Goal: Information Seeking & Learning: Learn about a topic

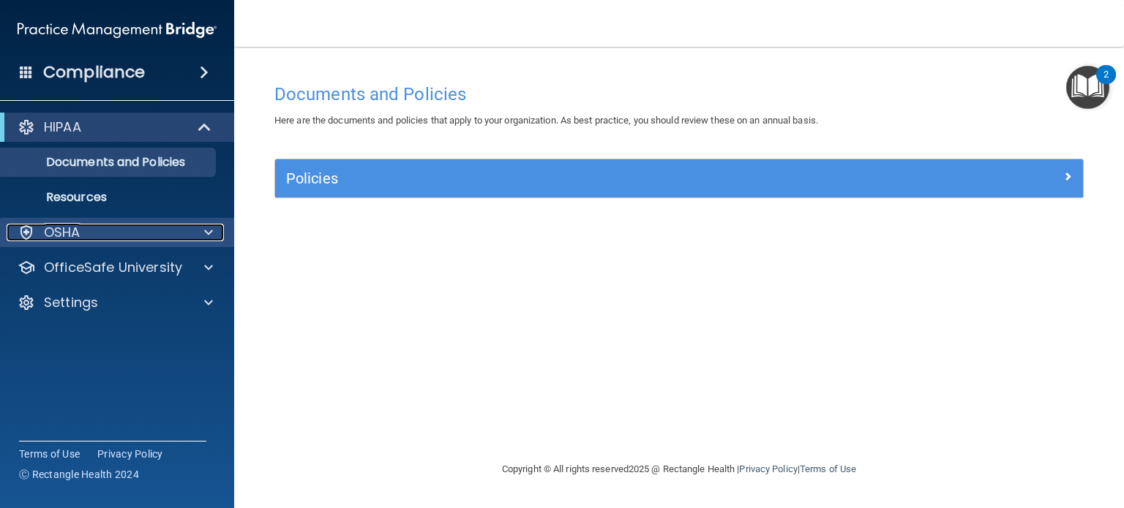
click at [53, 234] on p "OSHA" at bounding box center [62, 233] width 37 height 18
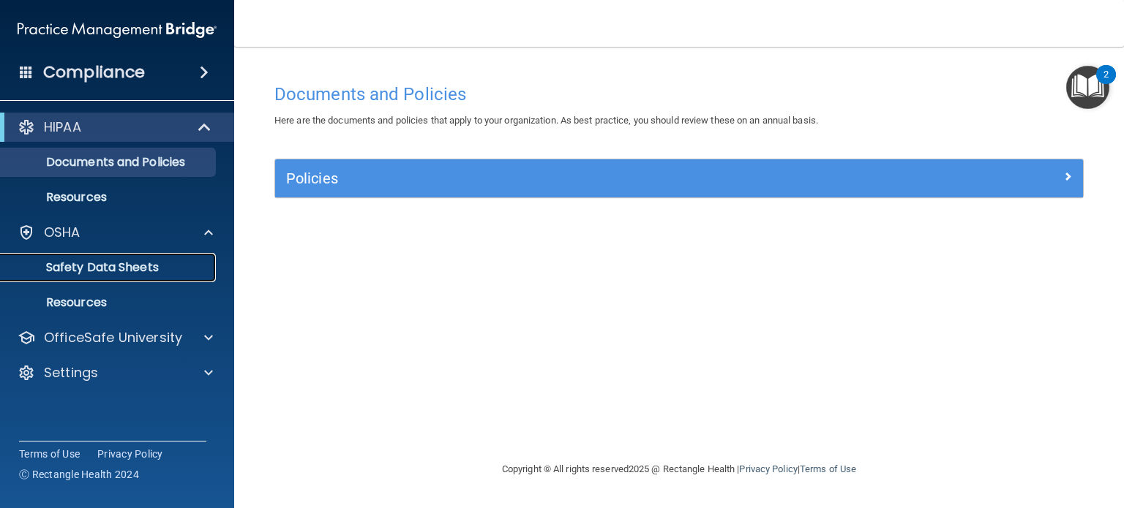
click at [82, 275] on p "Safety Data Sheets" at bounding box center [110, 267] width 200 height 15
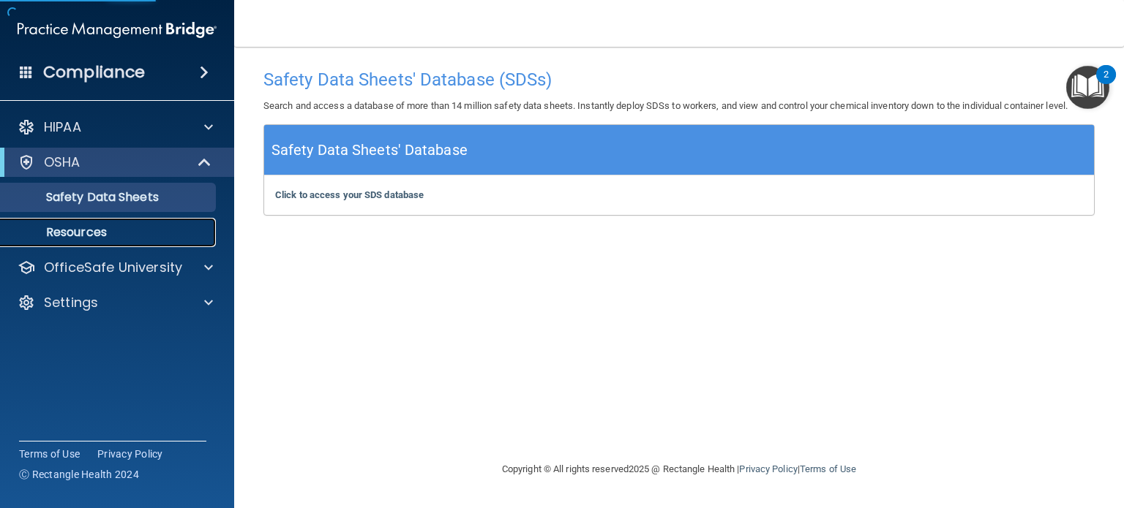
click at [86, 230] on p "Resources" at bounding box center [110, 232] width 200 height 15
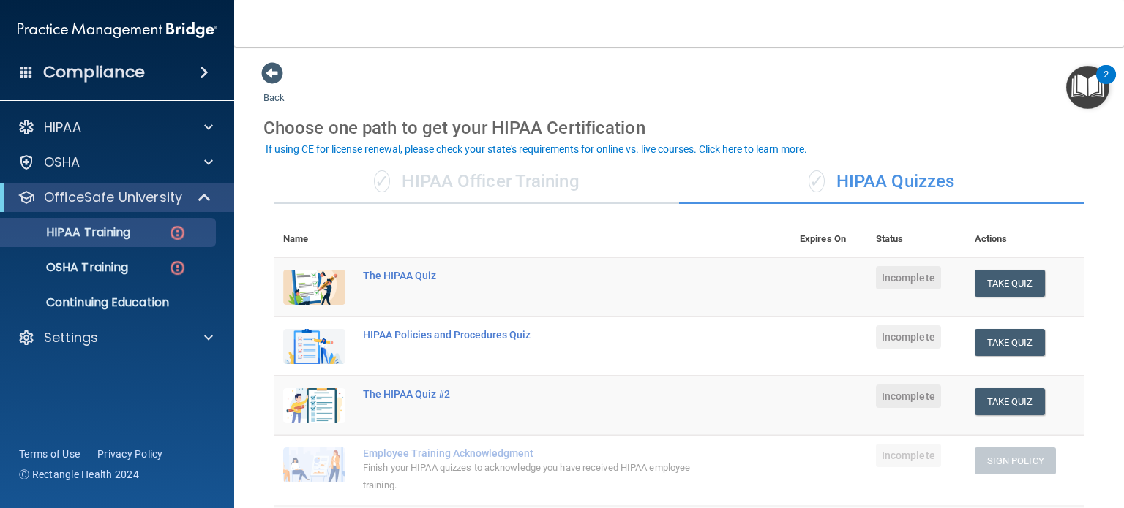
scroll to position [73, 0]
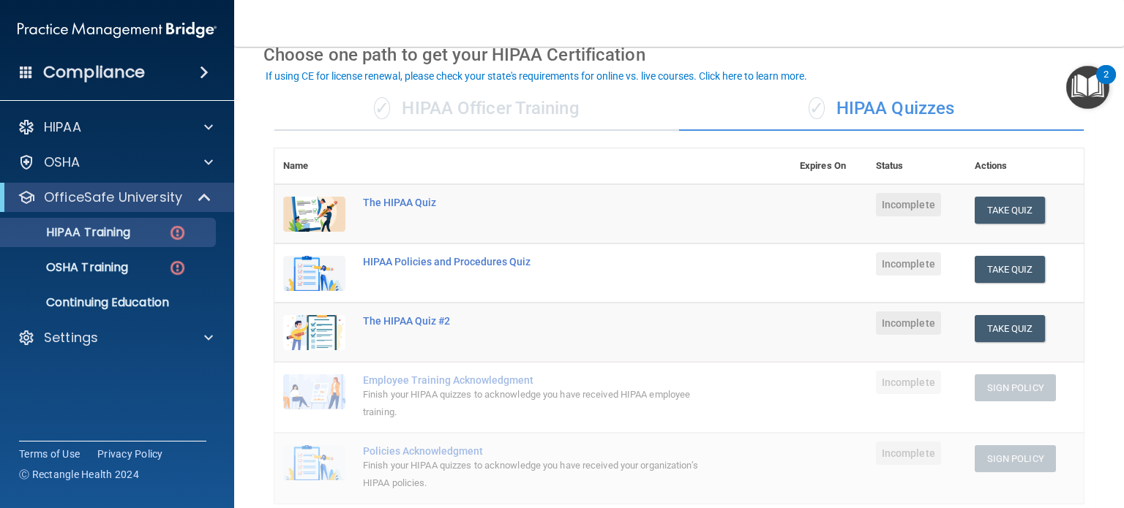
click at [521, 111] on div "✓ HIPAA Officer Training" at bounding box center [476, 109] width 405 height 44
